Goal: Transaction & Acquisition: Purchase product/service

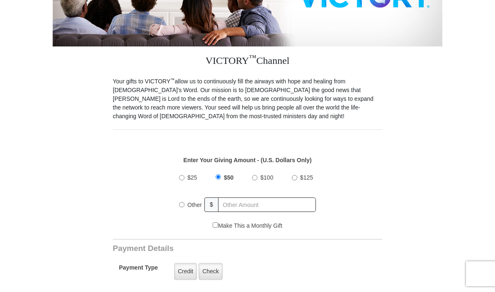
scroll to position [169, 0]
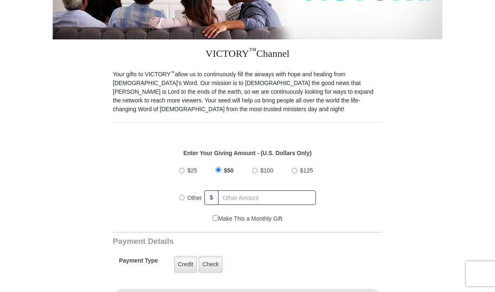
click at [183, 195] on input "Other" at bounding box center [181, 197] width 5 height 5
radio input "true"
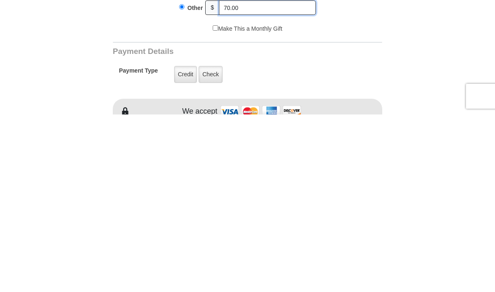
scroll to position [184, 0]
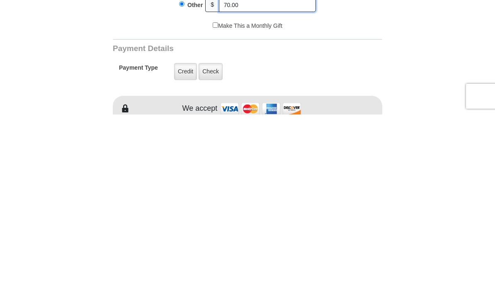
type input "70.00"
click at [184, 241] on label "Credit" at bounding box center [185, 249] width 23 height 17
click at [0, 0] on input "Credit" at bounding box center [0, 0] width 0 height 0
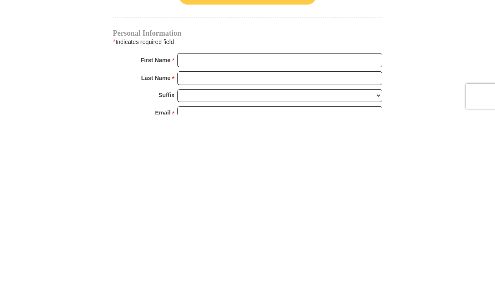
scroll to position [421, 0]
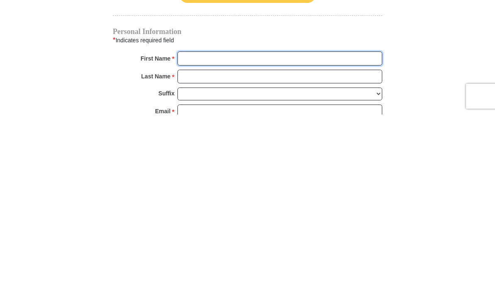
click at [294, 229] on input "First Name *" at bounding box center [280, 236] width 205 height 14
type input "[PERSON_NAME]"
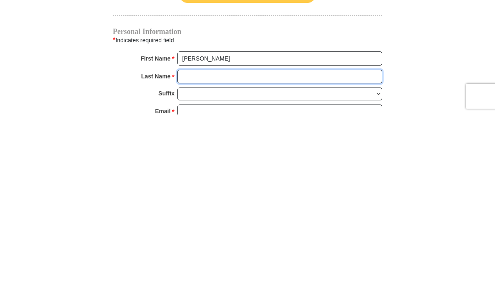
type input "Barrio"
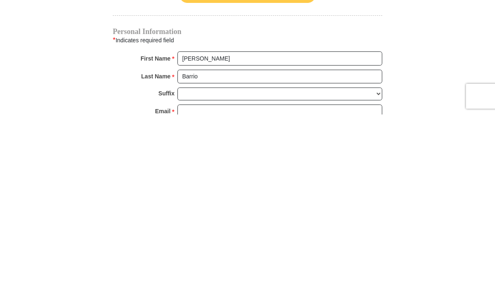
scroll to position [599, 0]
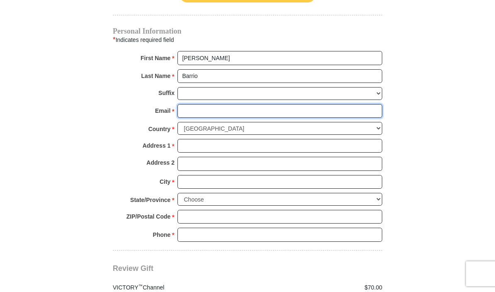
click at [249, 113] on input "Email *" at bounding box center [280, 111] width 205 height 14
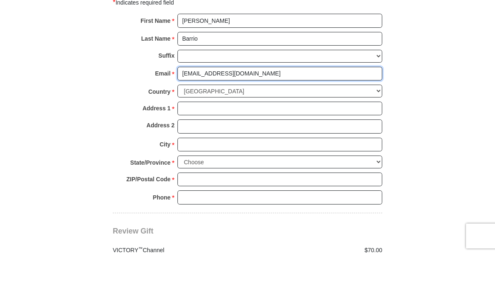
type input "[EMAIL_ADDRESS][DOMAIN_NAME]"
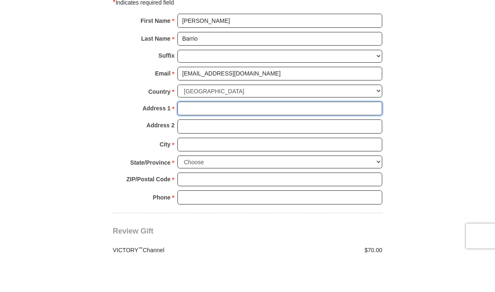
click at [273, 139] on input "Address 1 *" at bounding box center [280, 146] width 205 height 14
type input "601 Avalon Dr"
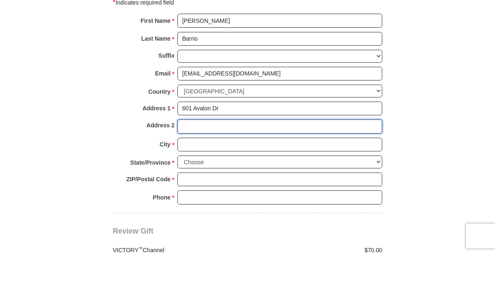
type input "Unit 6416"
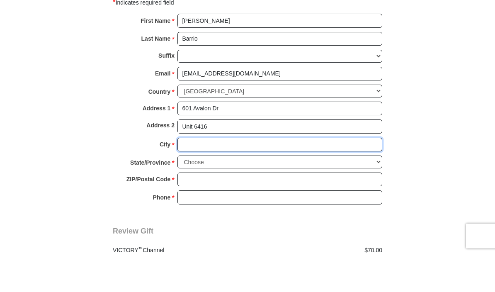
type input "[GEOGRAPHIC_DATA]"
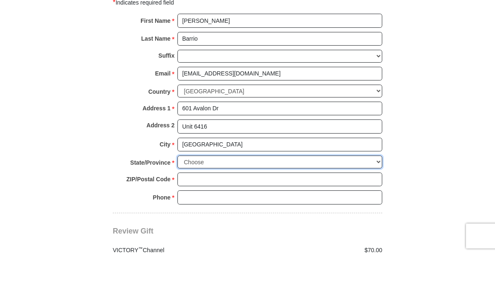
select select "NJ"
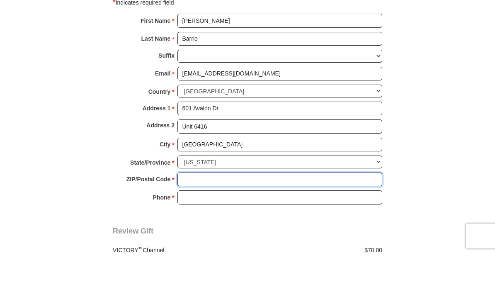
type input "07075"
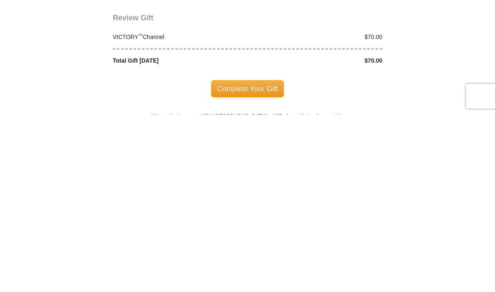
scroll to position [690, 0]
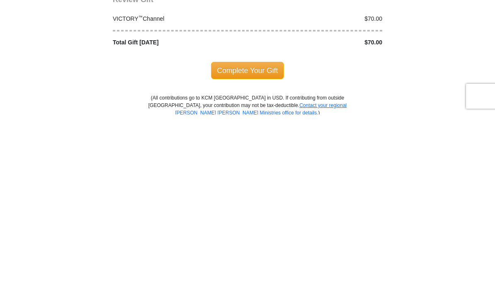
type input "8622491509"
click at [263, 239] on span "Complete Your Gift" at bounding box center [247, 247] width 73 height 17
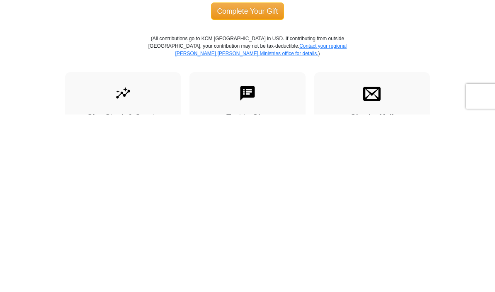
scroll to position [795, 0]
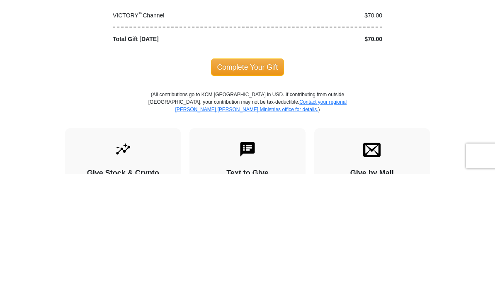
click at [257, 176] on span "Complete Your Gift" at bounding box center [247, 184] width 73 height 17
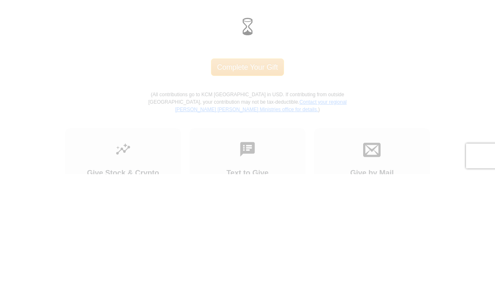
scroll to position [913, 0]
